Goal: Information Seeking & Learning: Learn about a topic

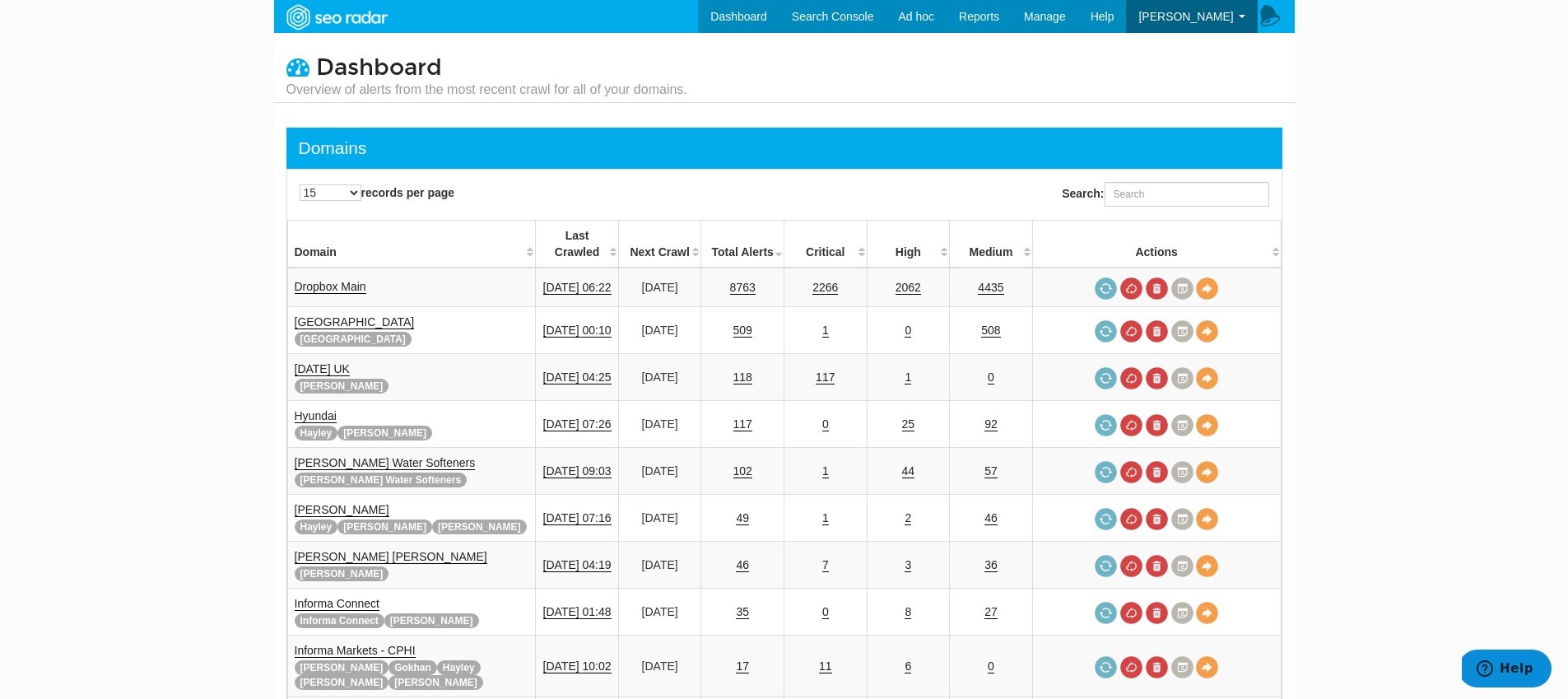
scroll to position [66, 0]
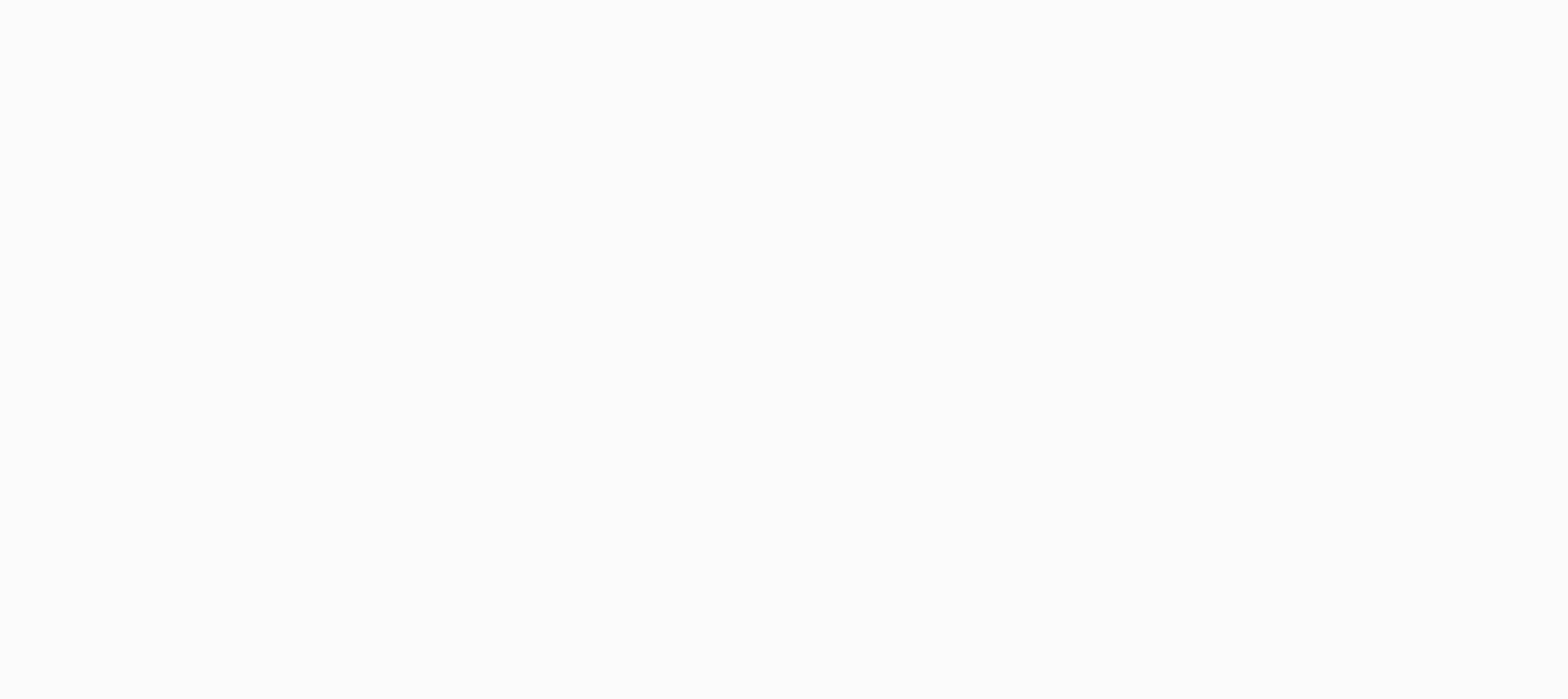
select select "50"
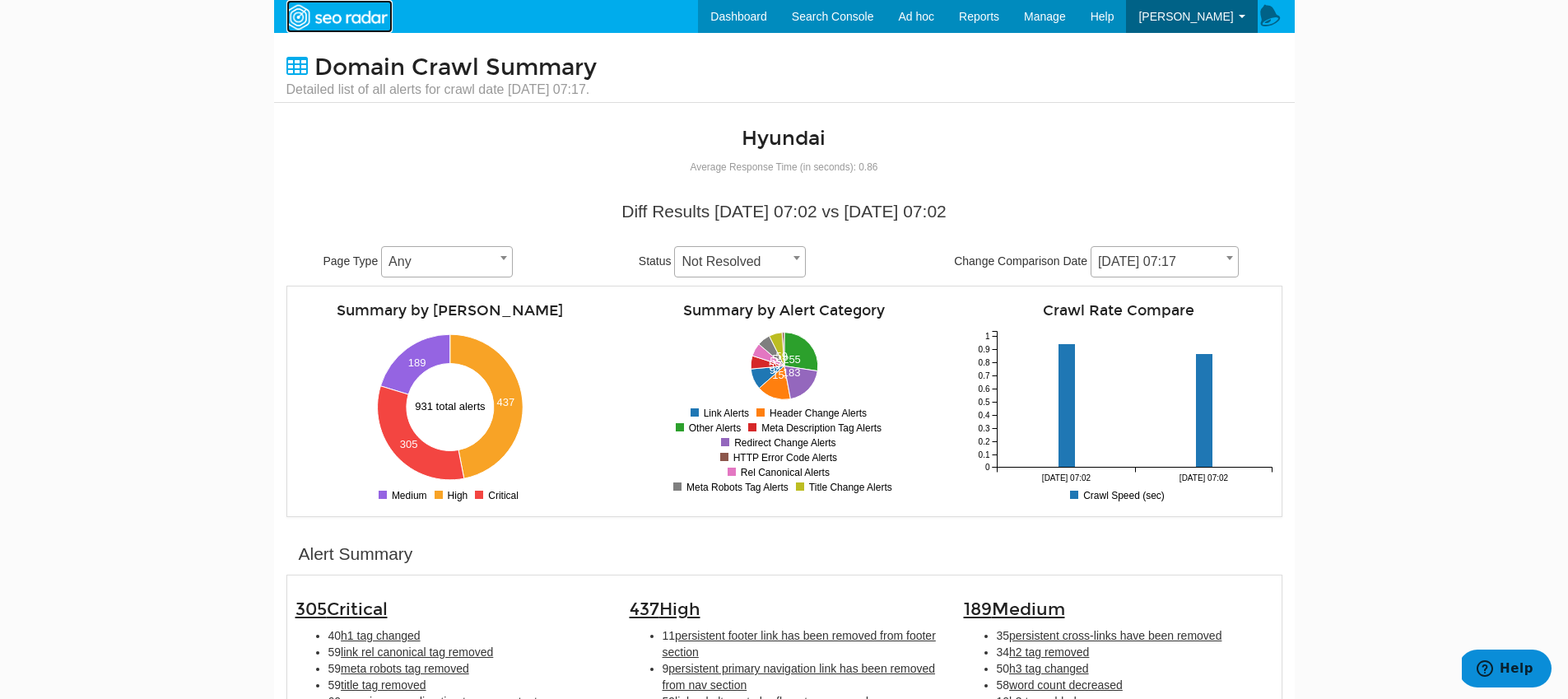
click at [298, 15] on img at bounding box center [336, 17] width 114 height 30
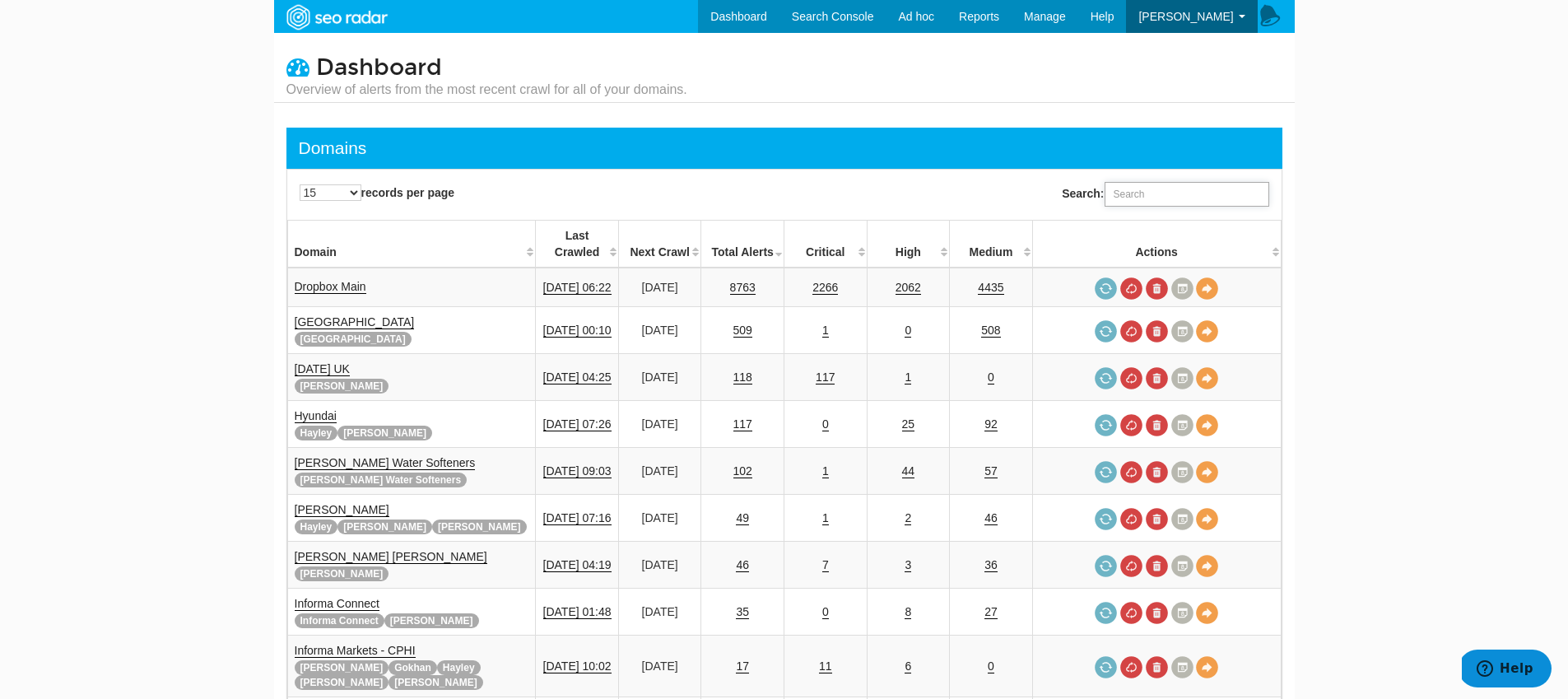
click at [1198, 192] on input "Search:" at bounding box center [1187, 194] width 165 height 25
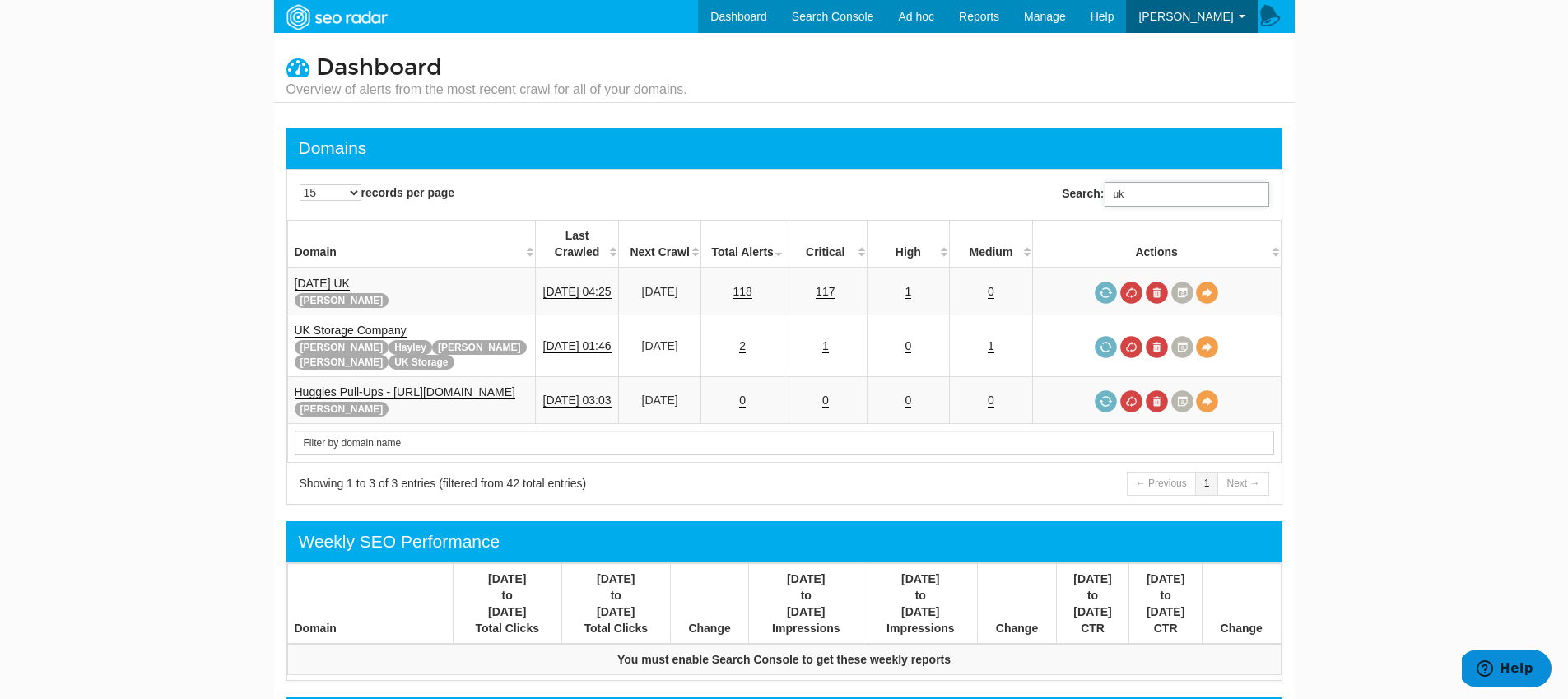
type input "uk"
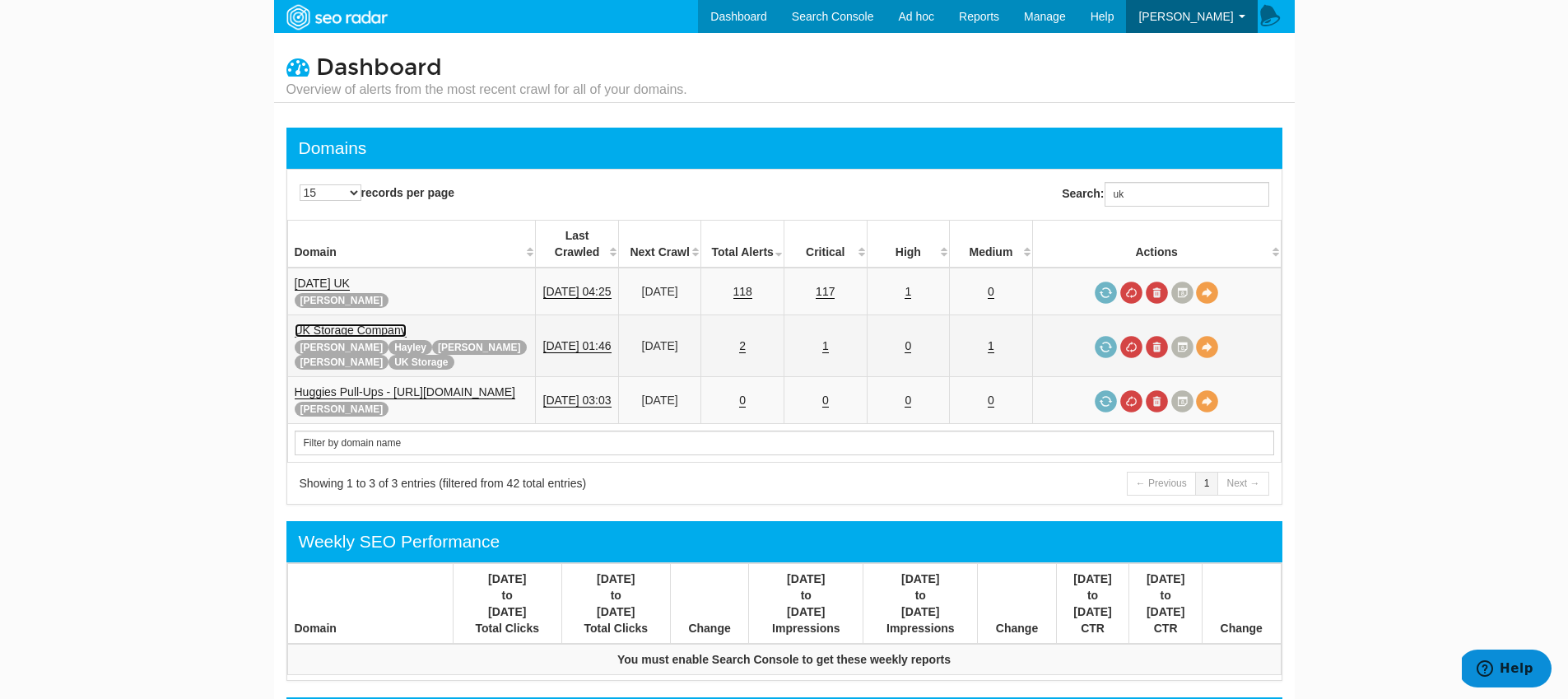
click at [367, 333] on link "UK Storage Company" at bounding box center [350, 329] width 112 height 14
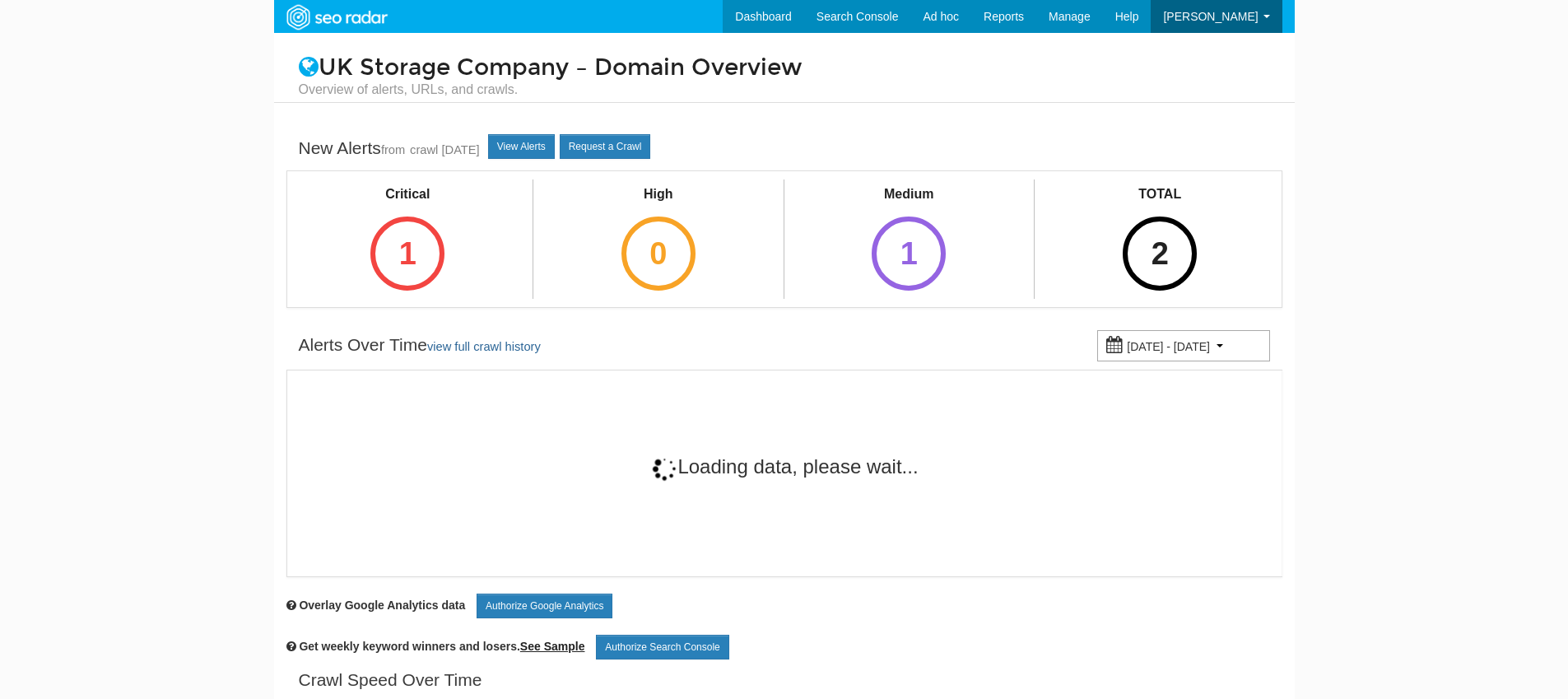
scroll to position [66, 0]
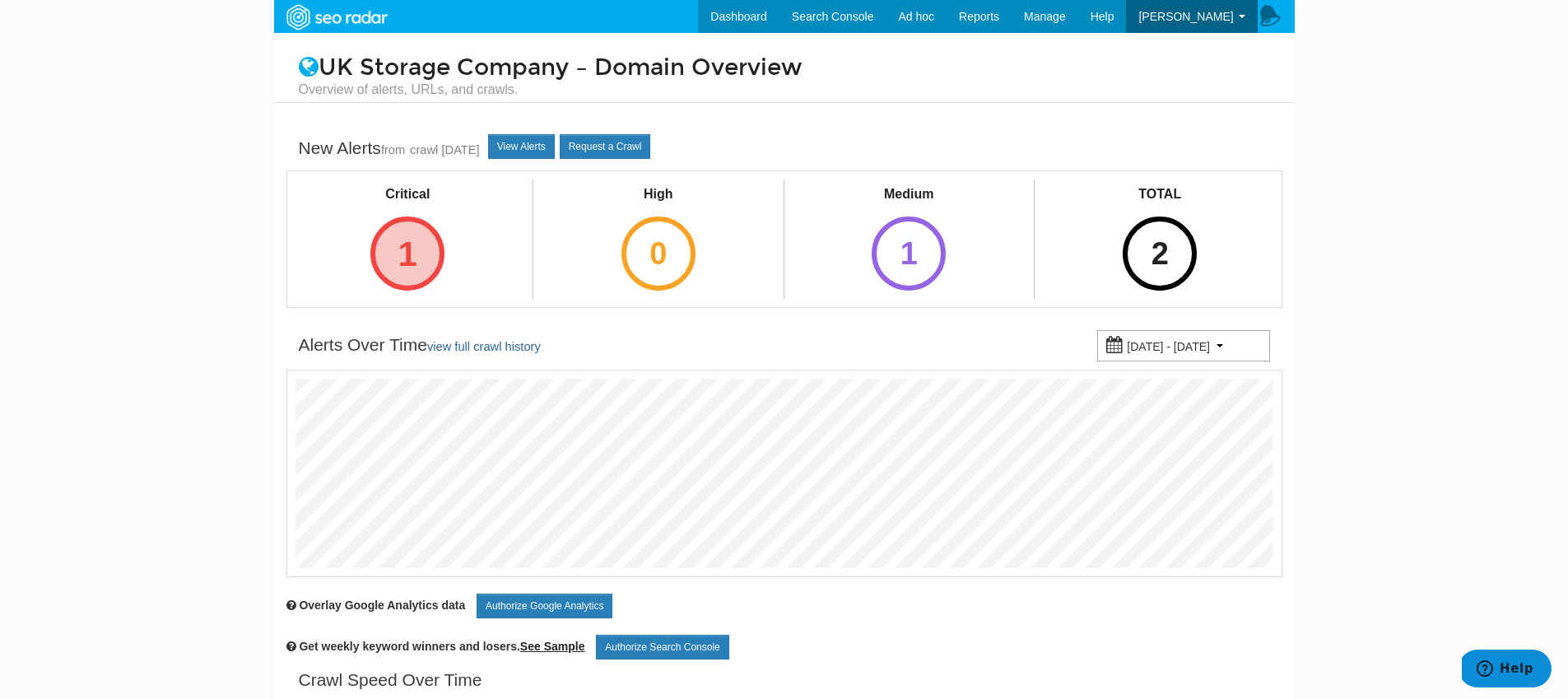
click at [400, 254] on div "1" at bounding box center [407, 253] width 74 height 74
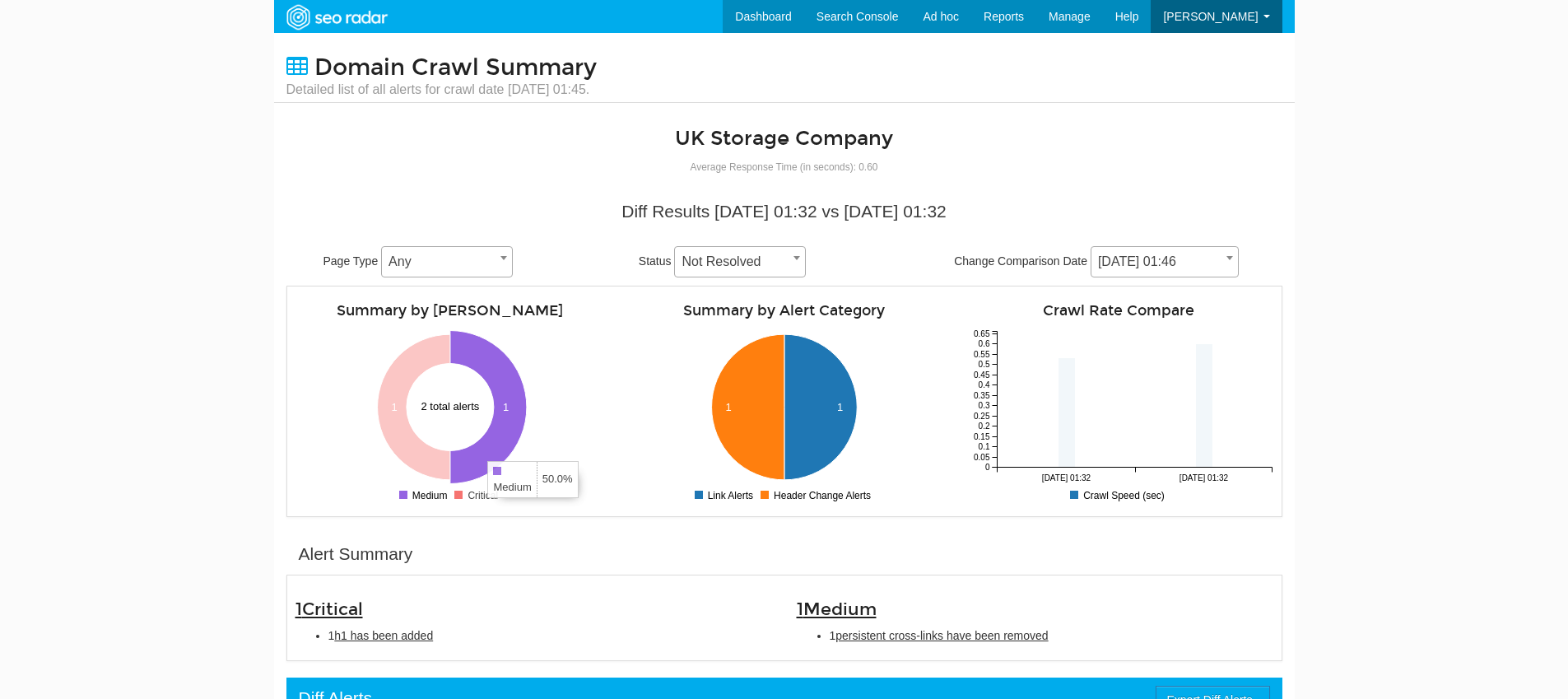
scroll to position [66, 0]
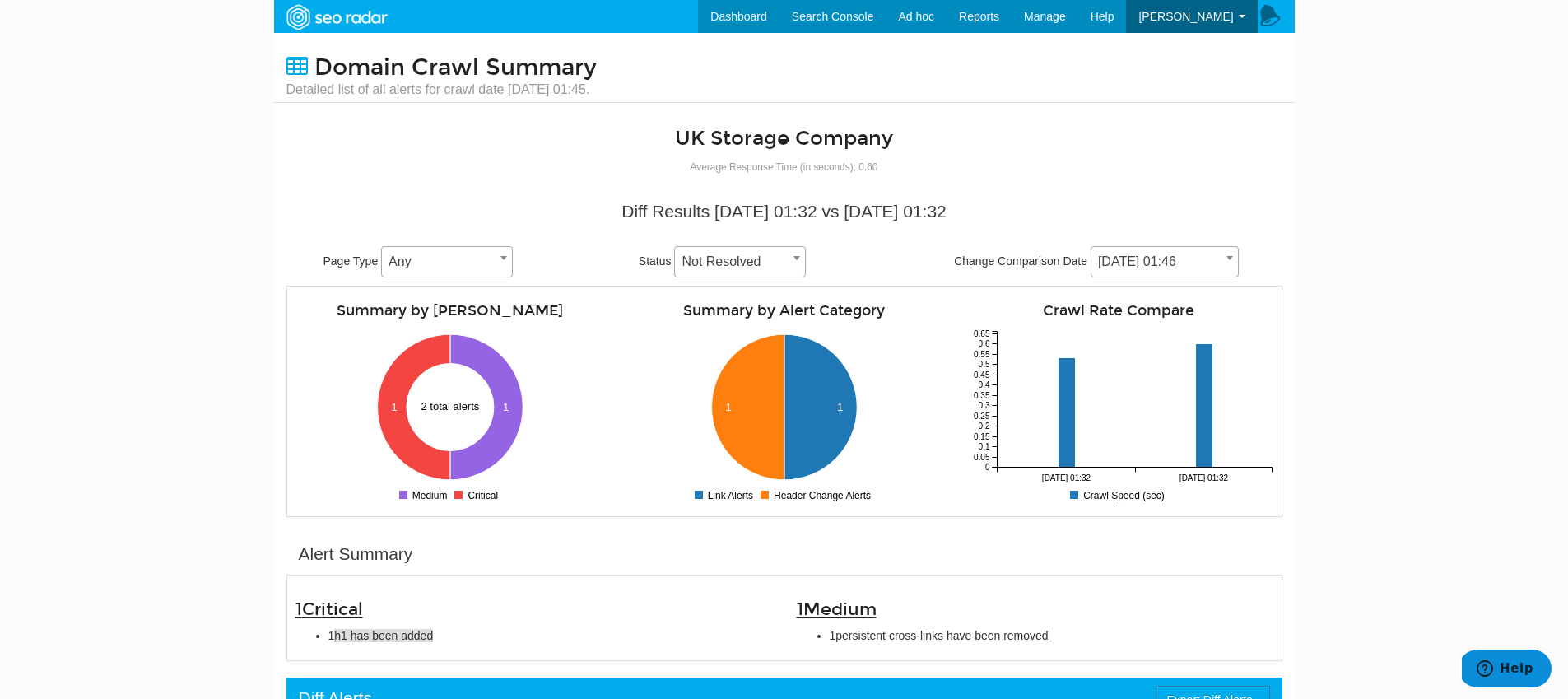
click at [369, 634] on span "h1 has been added" at bounding box center [383, 635] width 99 height 13
type input "h1 has been added"
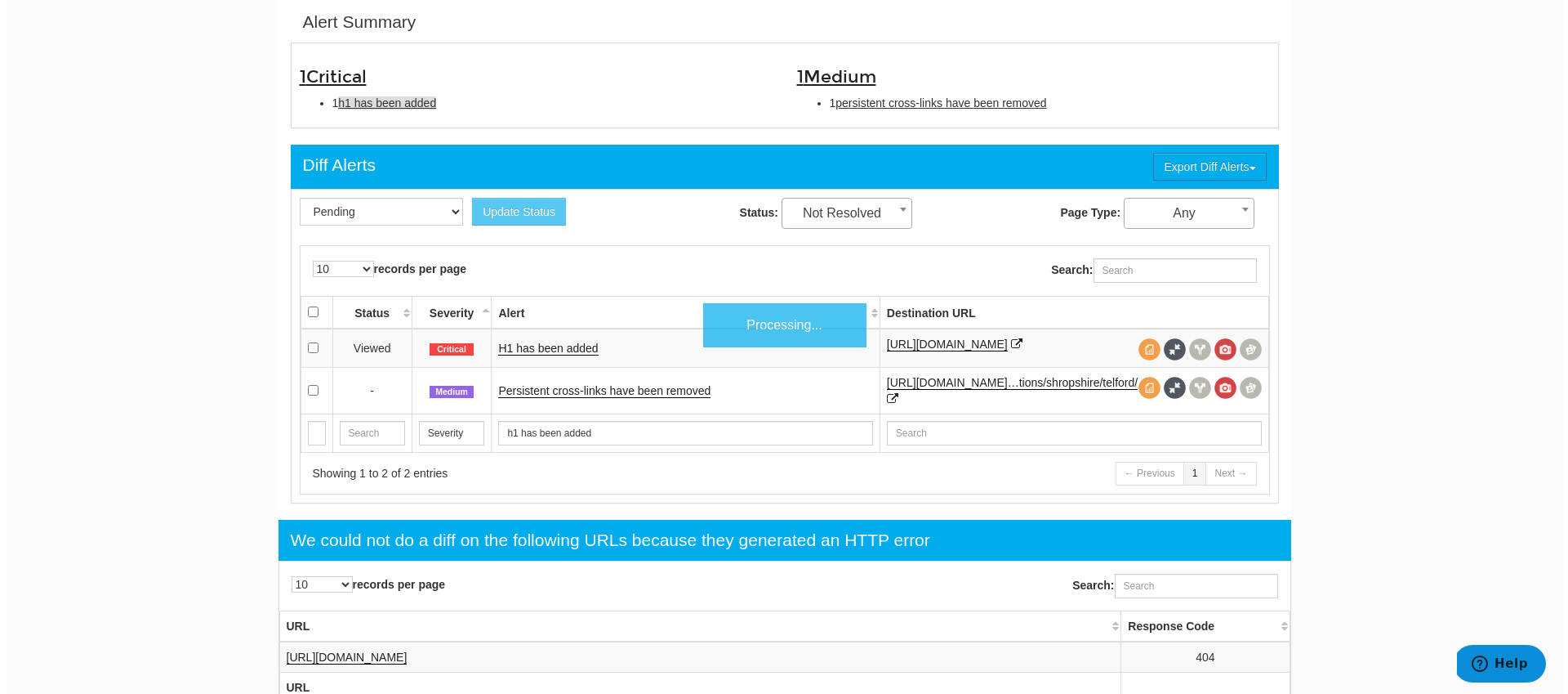
scroll to position [530, 0]
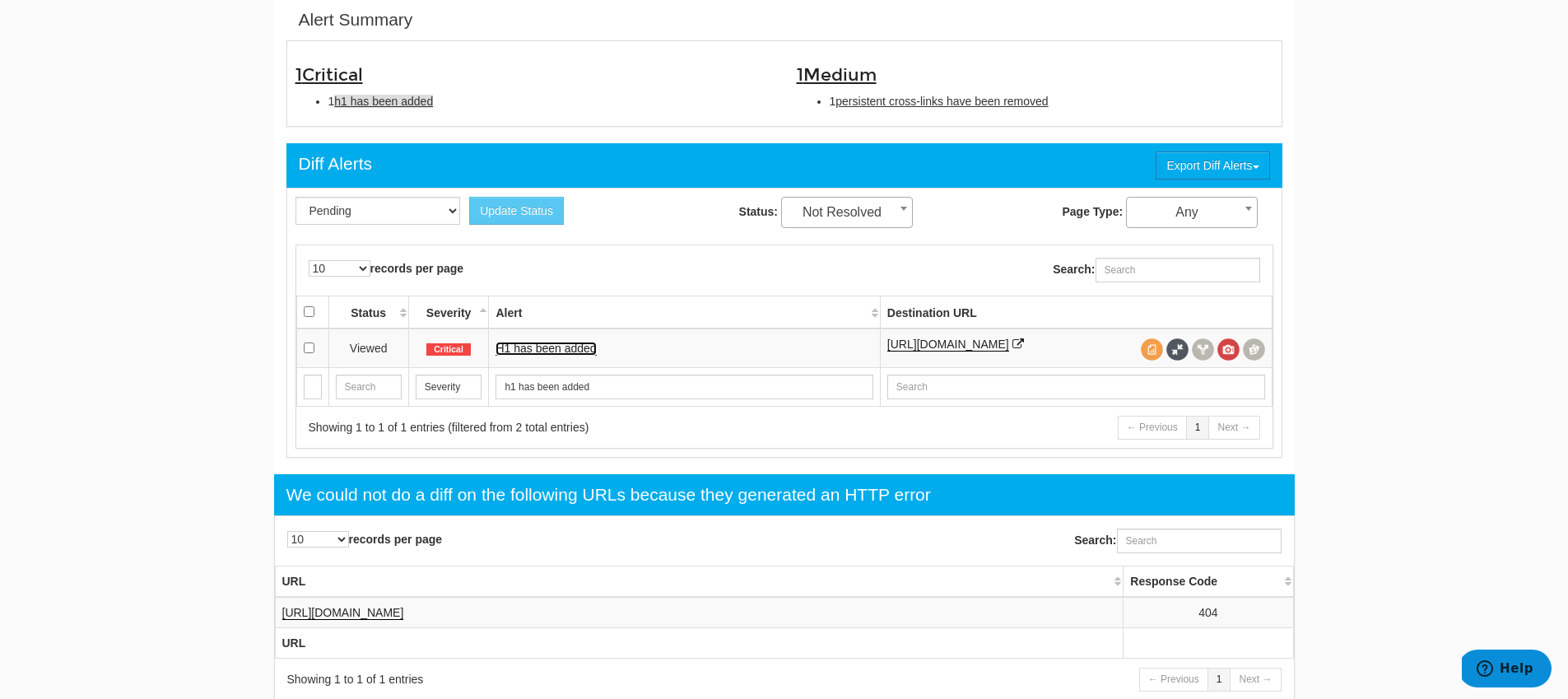
click at [564, 356] on link "H1 has been added" at bounding box center [545, 348] width 100 height 14
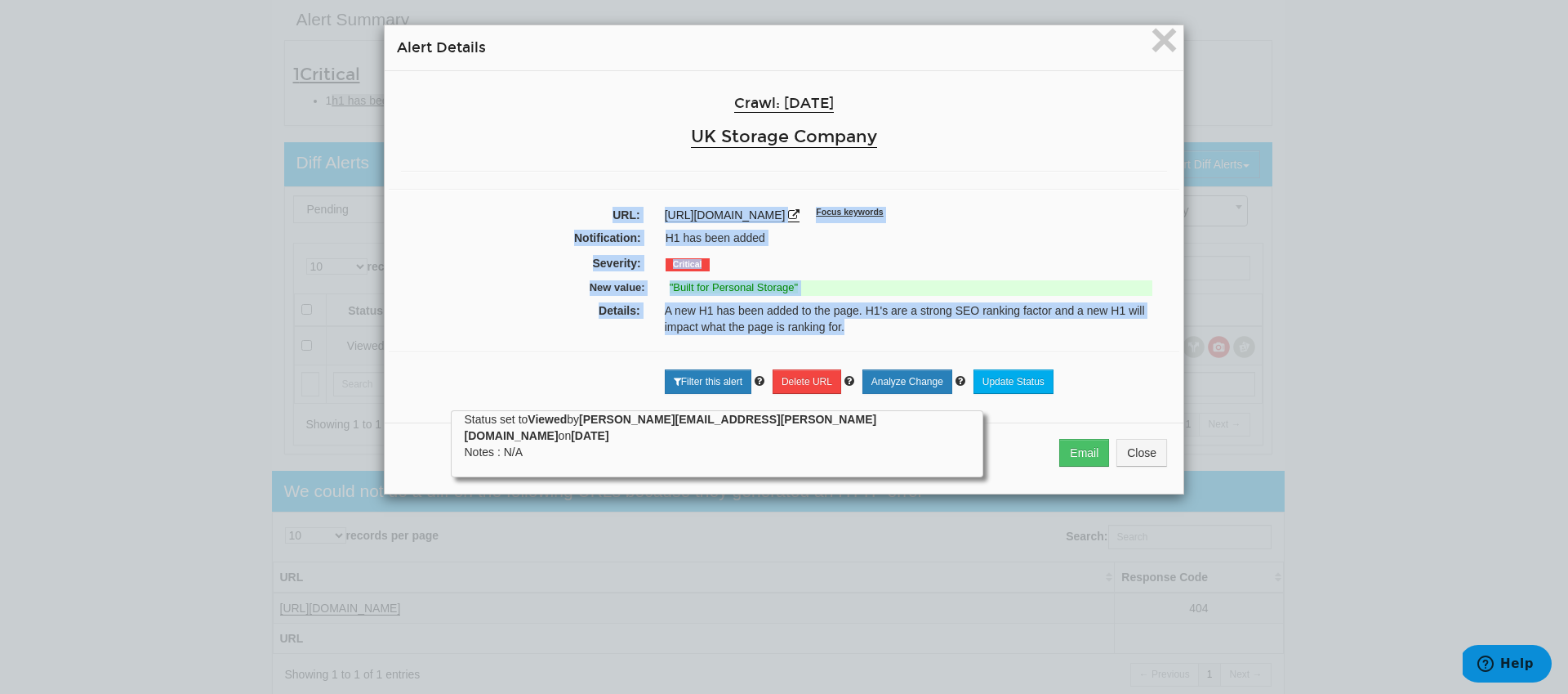
drag, startPoint x: 849, startPoint y: 333, endPoint x: 638, endPoint y: 187, distance: 256.6
click at [638, 187] on div "Crawl: [DATE] UK Storage Company URL: [URL][DOMAIN_NAME] Focus keywords Notific…" at bounding box center [784, 240] width 799 height 339
click at [758, 211] on link "[URL][DOMAIN_NAME]" at bounding box center [725, 215] width 121 height 14
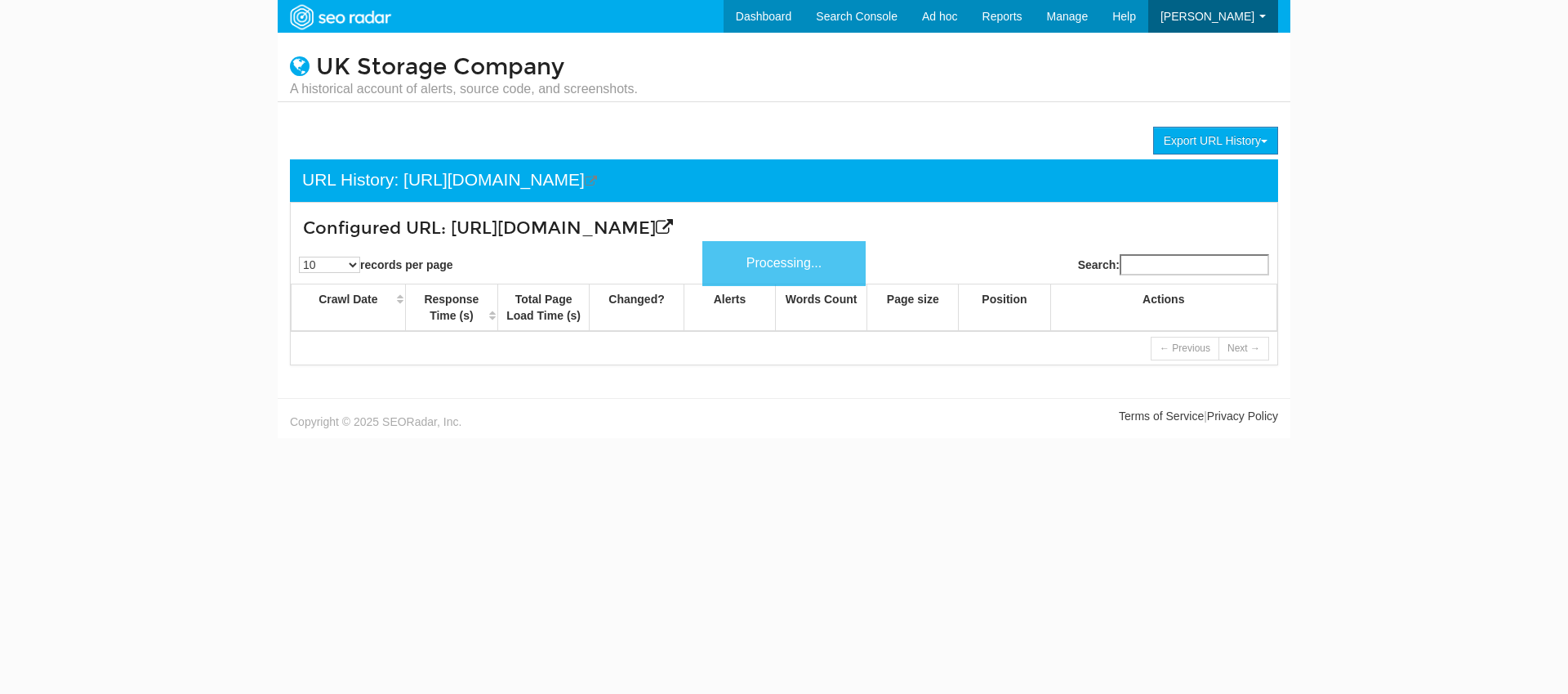
scroll to position [65, 0]
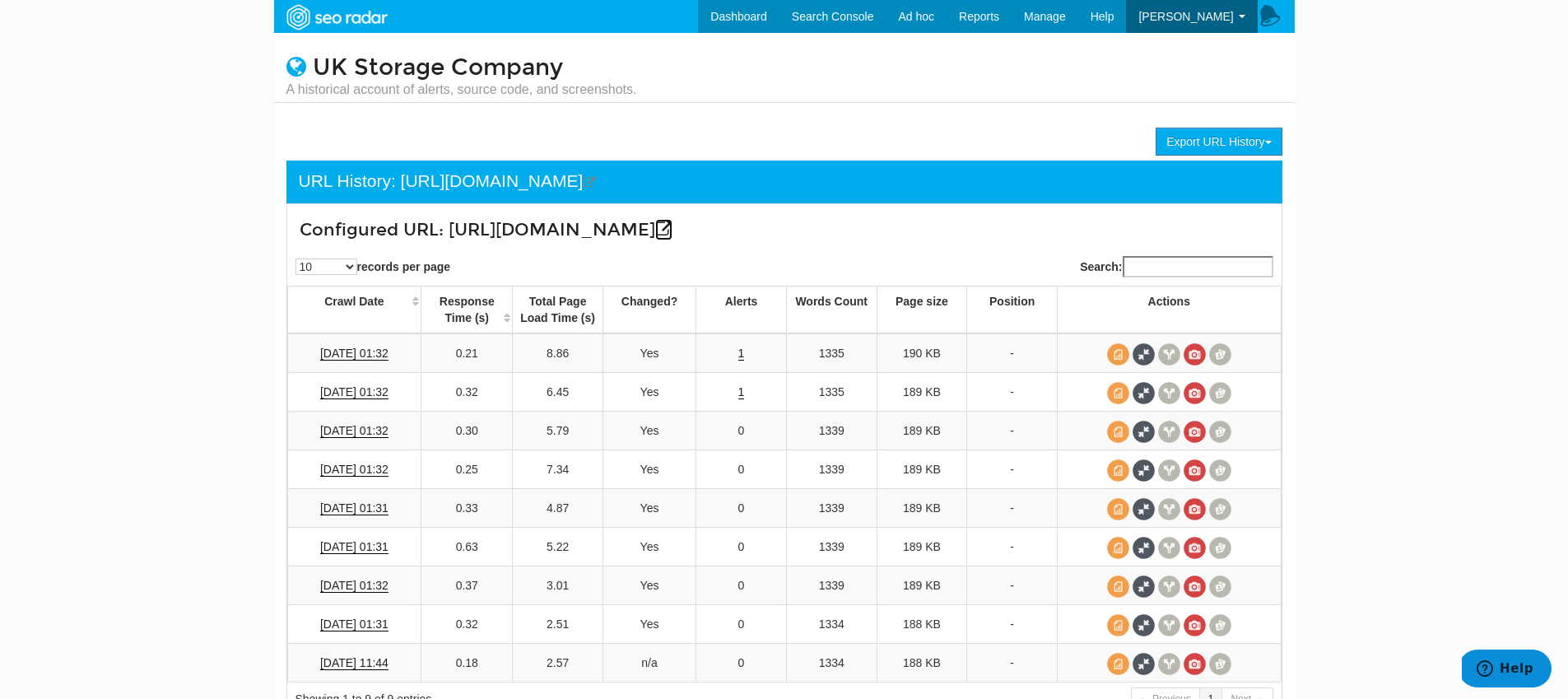
click at [673, 232] on icon at bounding box center [663, 228] width 17 height 17
